Goal: Check status

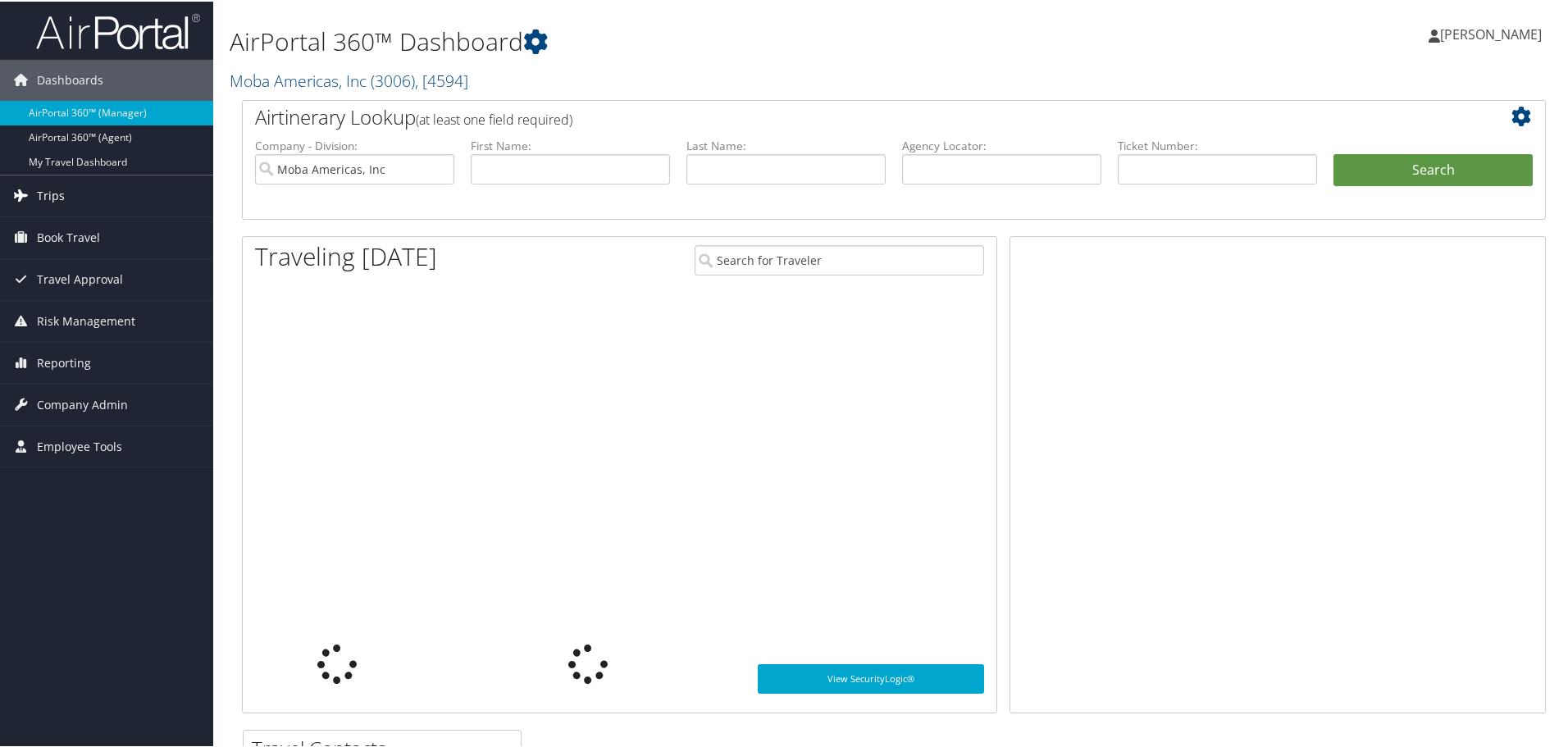
click at [43, 202] on span "Trips" at bounding box center [50, 194] width 27 height 41
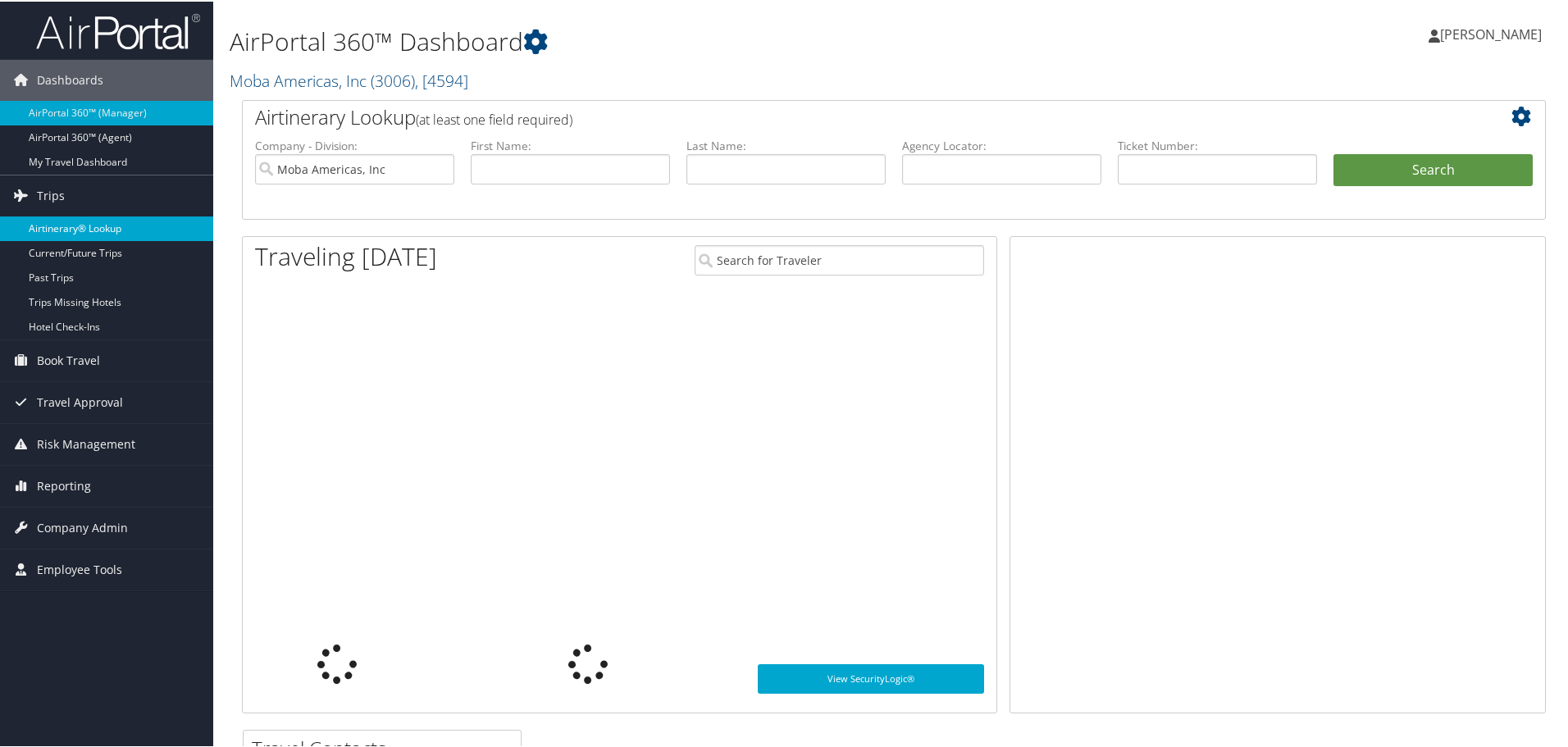
click at [49, 219] on link "Airtinerary® Lookup" at bounding box center [107, 227] width 213 height 25
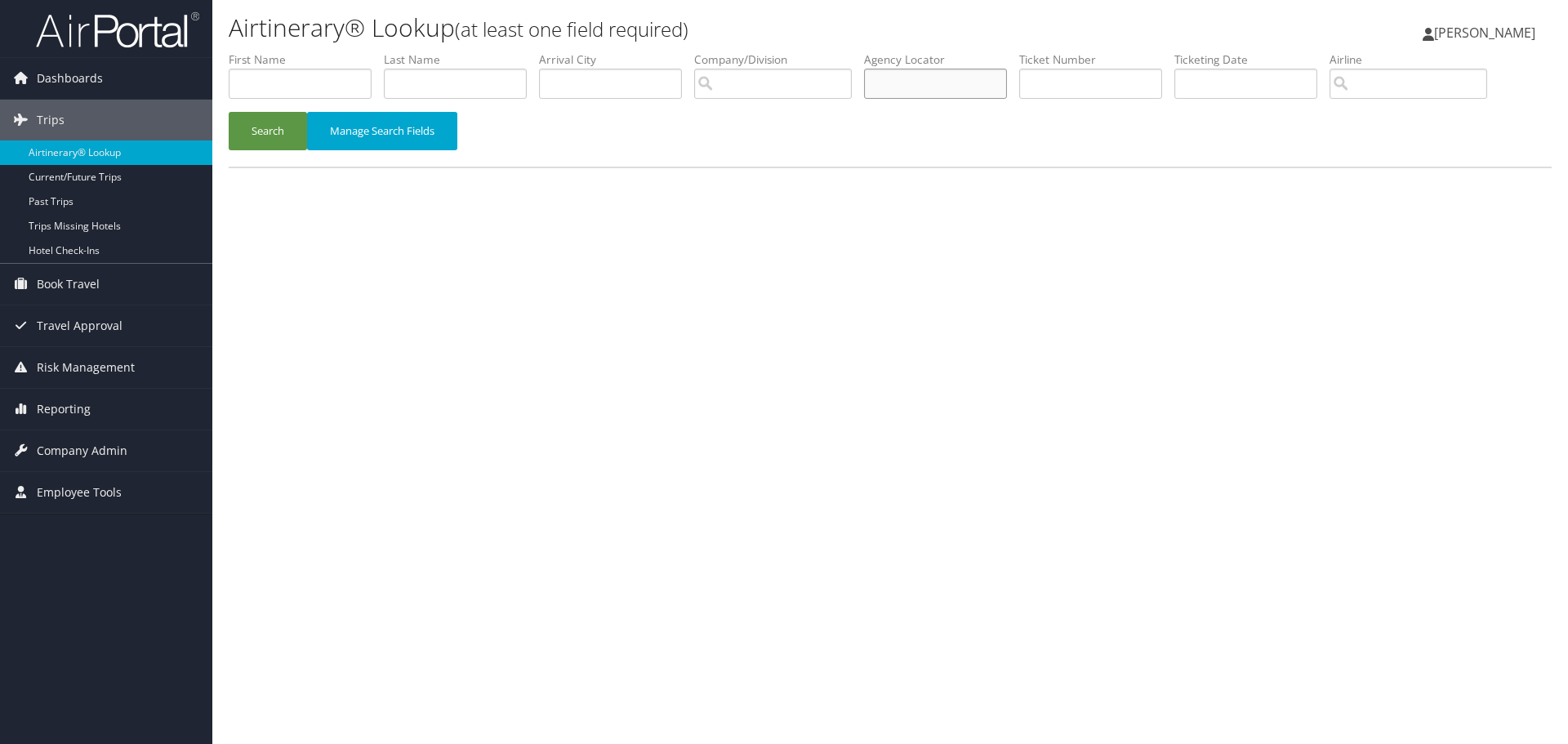
click at [929, 88] on input "text" at bounding box center [935, 84] width 143 height 30
type input "dnbsrk"
click at [259, 131] on button "Search" at bounding box center [268, 131] width 79 height 38
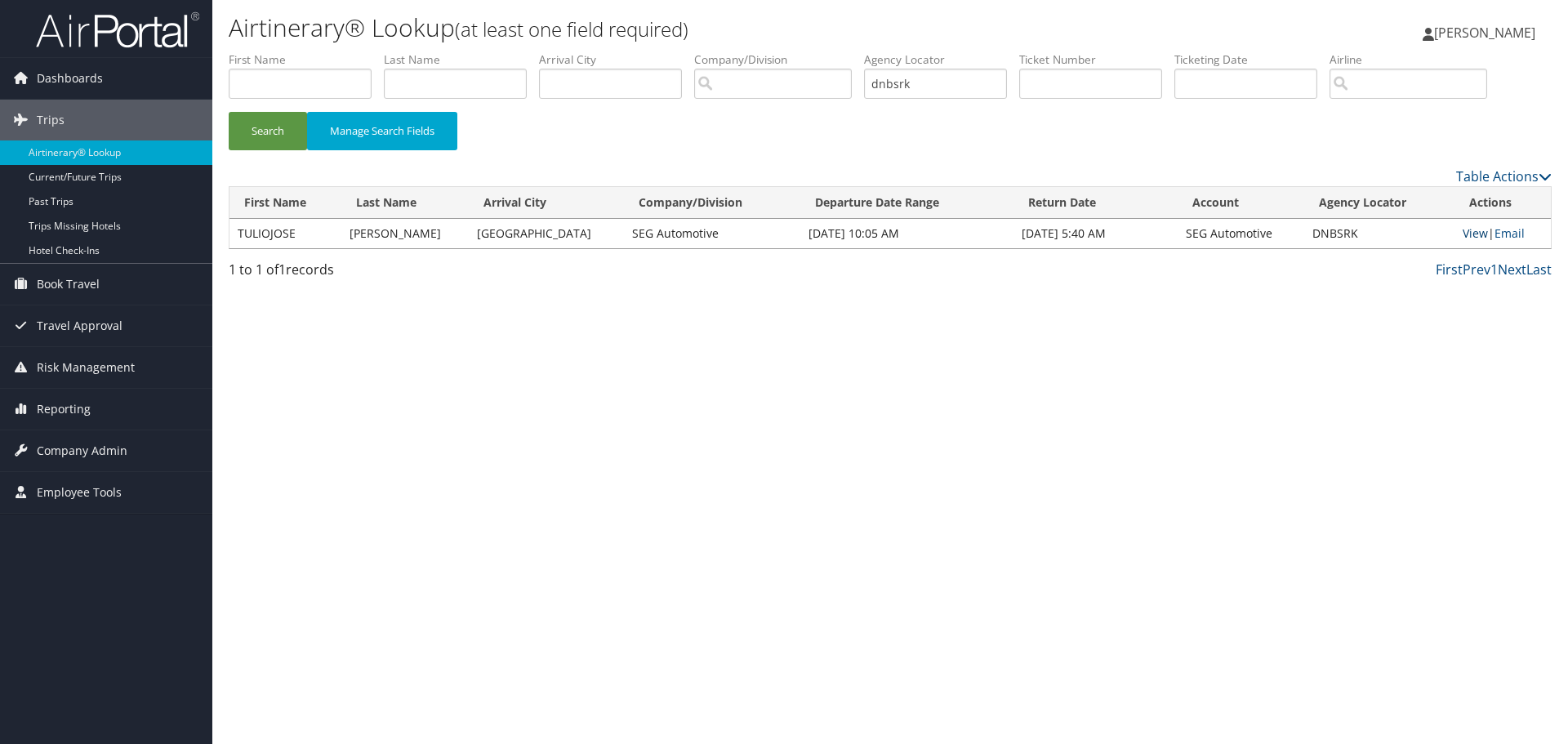
click at [1464, 231] on link "View" at bounding box center [1475, 233] width 26 height 16
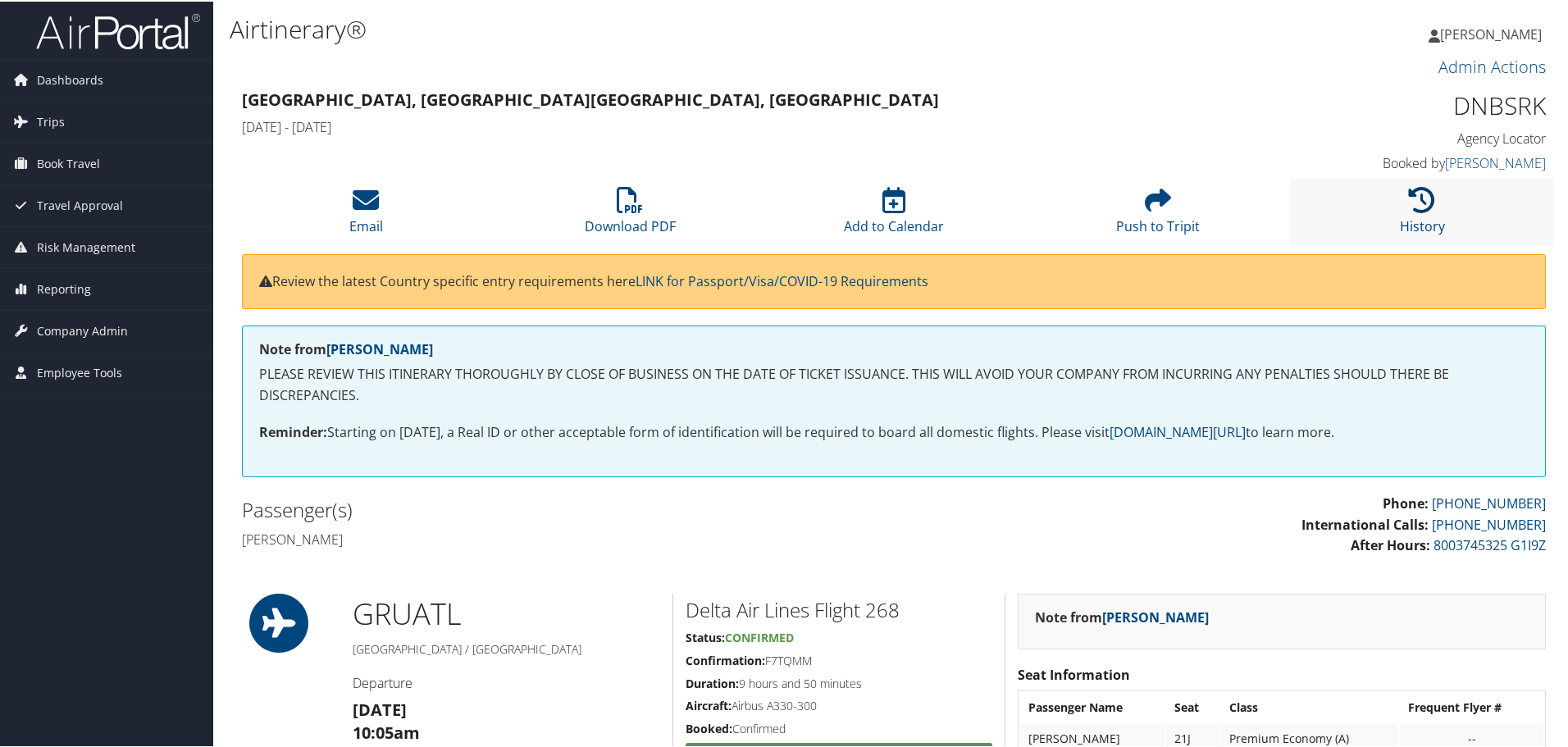
click at [1419, 202] on icon at bounding box center [1422, 199] width 27 height 27
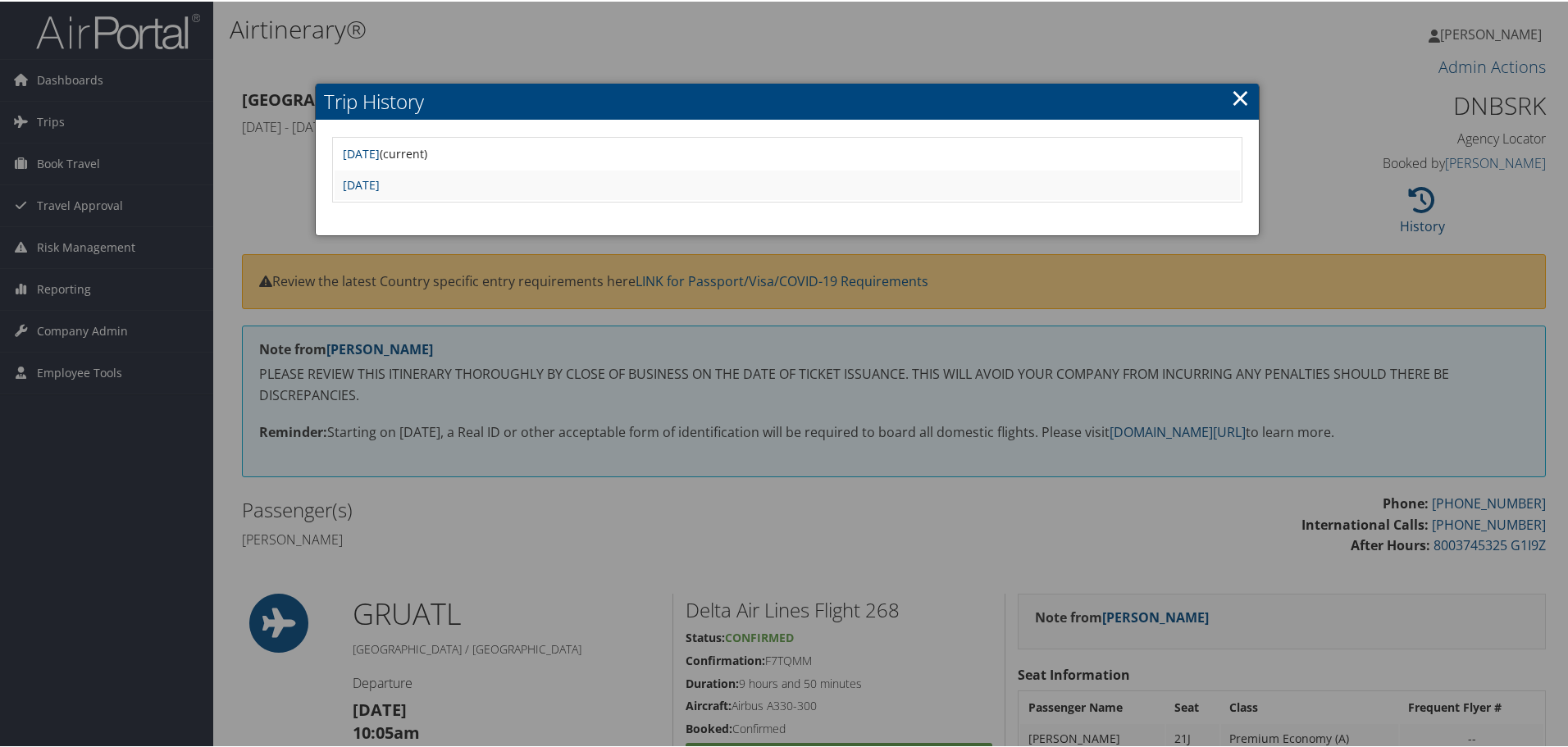
click at [575, 39] on div at bounding box center [786, 373] width 1574 height 747
